Goal: Information Seeking & Learning: Learn about a topic

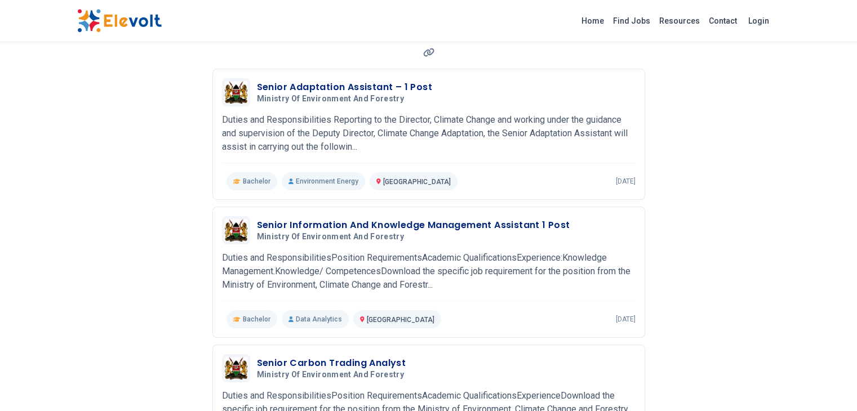
scroll to position [121, 0]
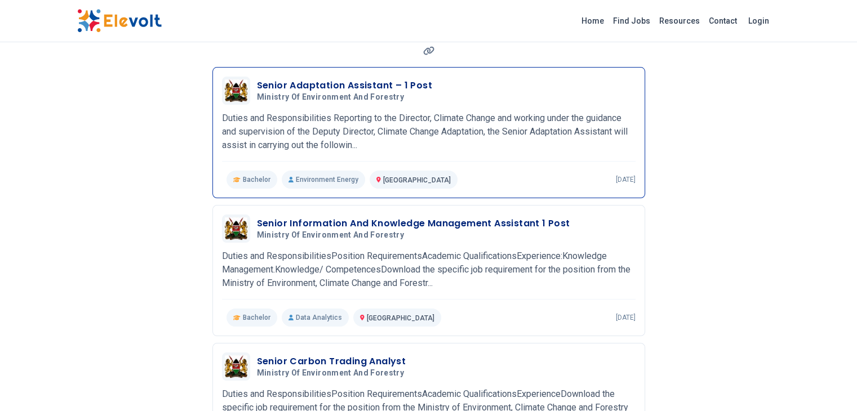
click at [283, 102] on div "Senior Adaptation Assistant – 1 Post Ministry of Environment and Forestry [DATE…" at bounding box center [429, 91] width 414 height 28
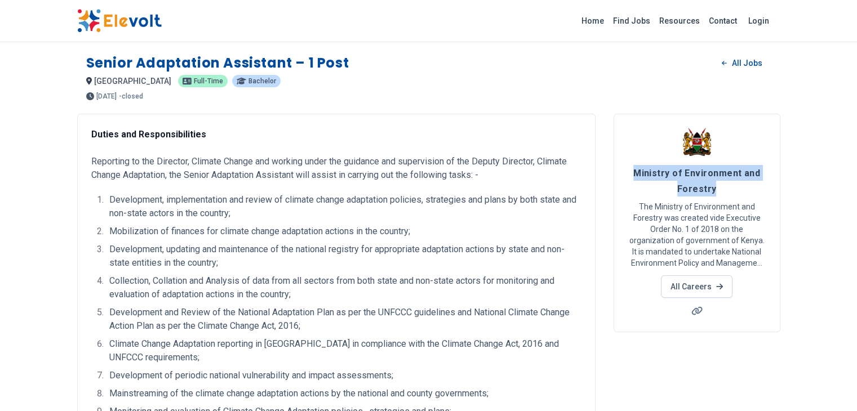
drag, startPoint x: 665, startPoint y: 173, endPoint x: 827, endPoint y: 174, distance: 161.7
click at [766, 174] on h4 "Ministry of Environment and Forestry" at bounding box center [697, 181] width 139 height 32
copy span "Ministry of Environment and Forestry"
